Goal: Task Accomplishment & Management: Manage account settings

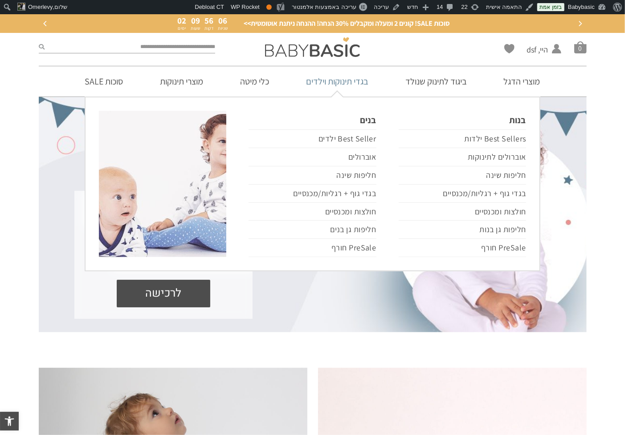
drag, startPoint x: 353, startPoint y: 81, endPoint x: 368, endPoint y: 94, distance: 18.9
drag, startPoint x: 368, startPoint y: 94, endPoint x: 351, endPoint y: 81, distance: 21.3
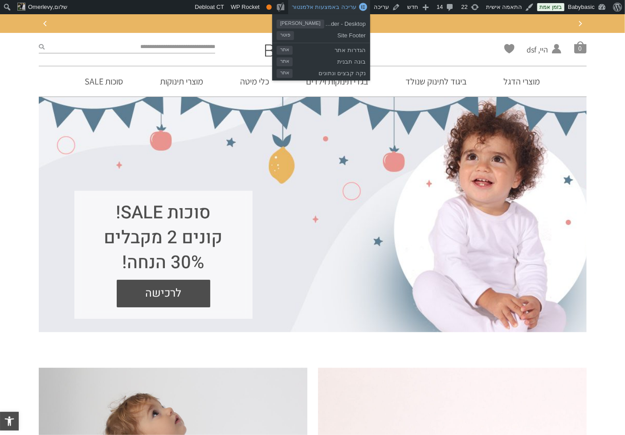
click at [341, 6] on span "עריכה באמצעות אלמנטור" at bounding box center [324, 7] width 65 height 7
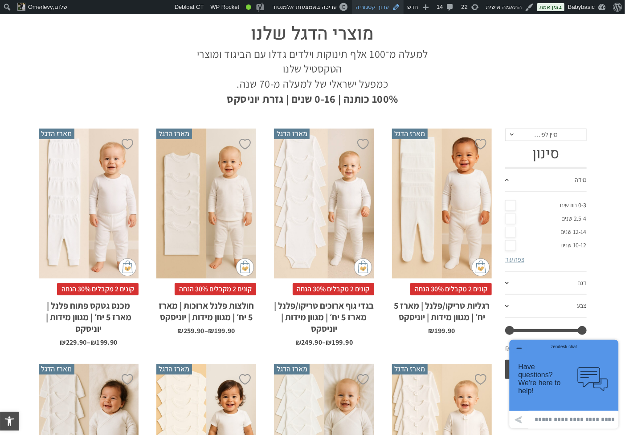
click at [373, 5] on link "ערוך קטגוריה" at bounding box center [378, 7] width 52 height 14
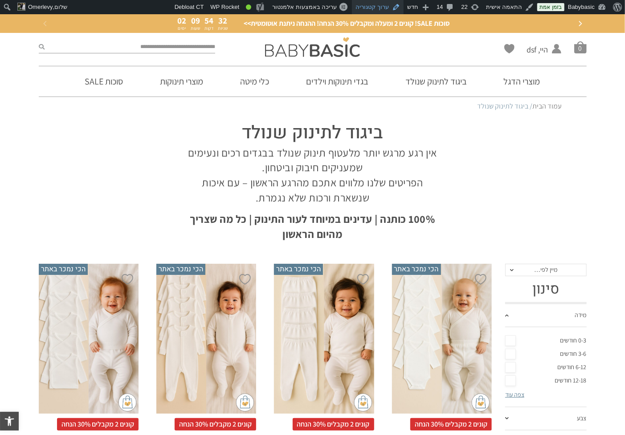
click at [390, 7] on link "ערוך קטגוריה" at bounding box center [378, 7] width 52 height 14
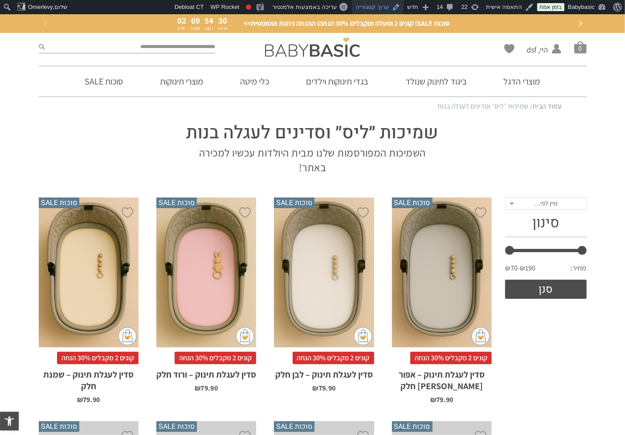
click at [374, 3] on link "ערוך קטגוריה" at bounding box center [378, 7] width 52 height 14
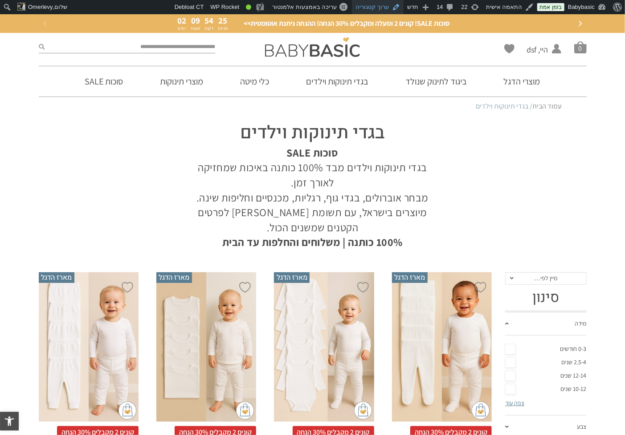
click at [381, 11] on link "ערוך קטגוריה" at bounding box center [378, 7] width 52 height 14
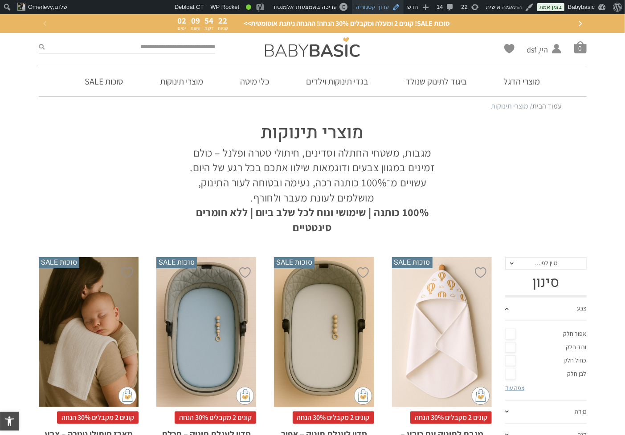
click at [389, 6] on link "ערוך קטגוריה" at bounding box center [378, 7] width 52 height 14
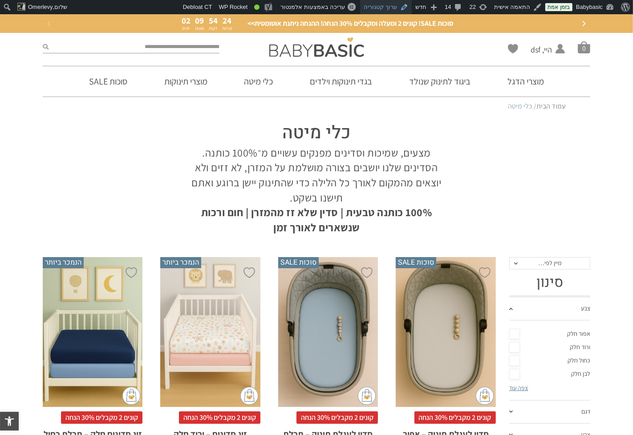
click at [385, 9] on link "ערוך קטגוריה" at bounding box center [386, 7] width 52 height 14
